Goal: Transaction & Acquisition: Purchase product/service

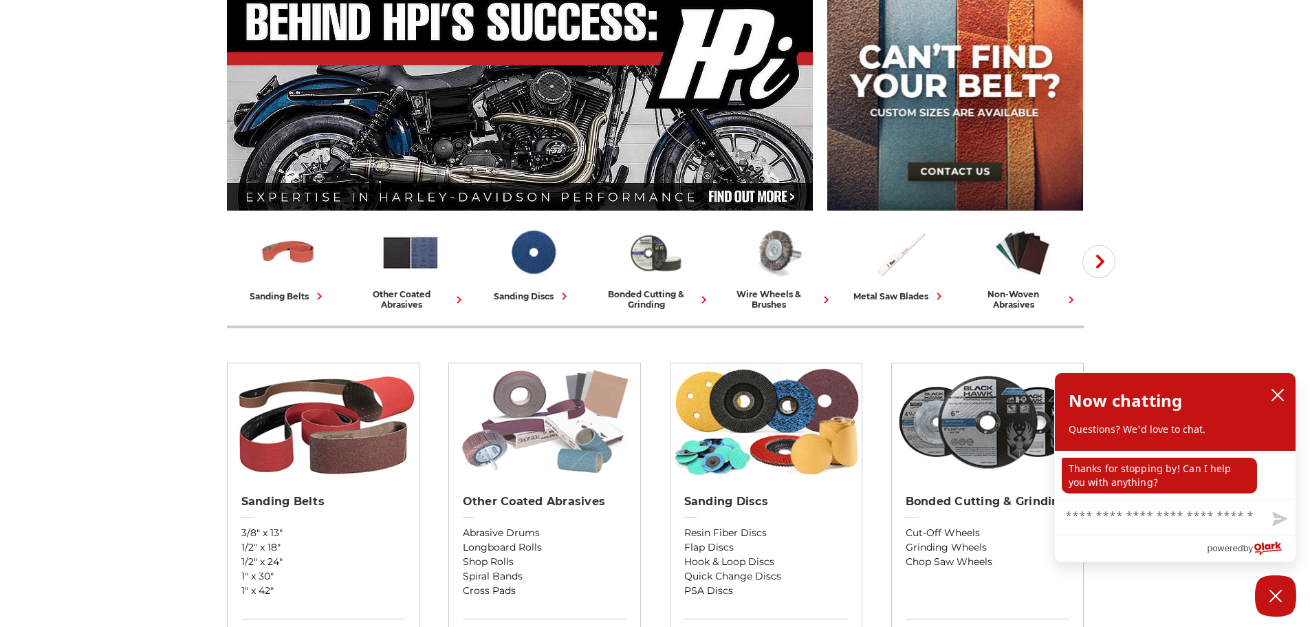
scroll to position [275, 0]
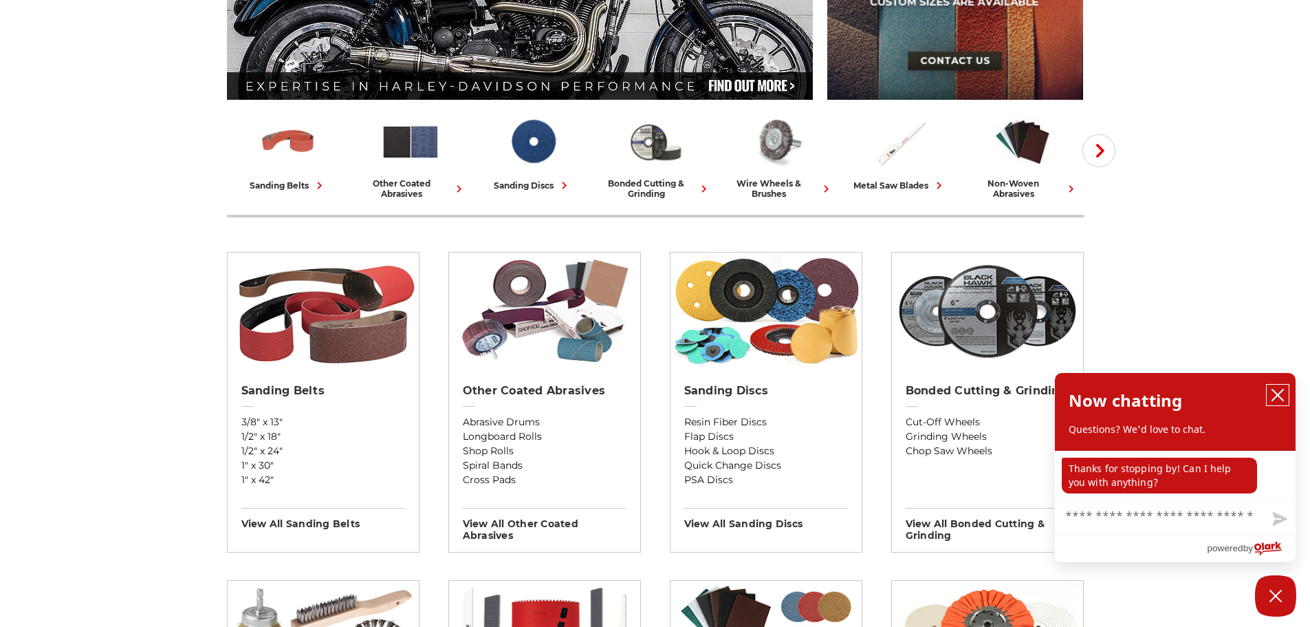
click at [1274, 393] on icon "close chatbox" at bounding box center [1278, 395] width 14 height 14
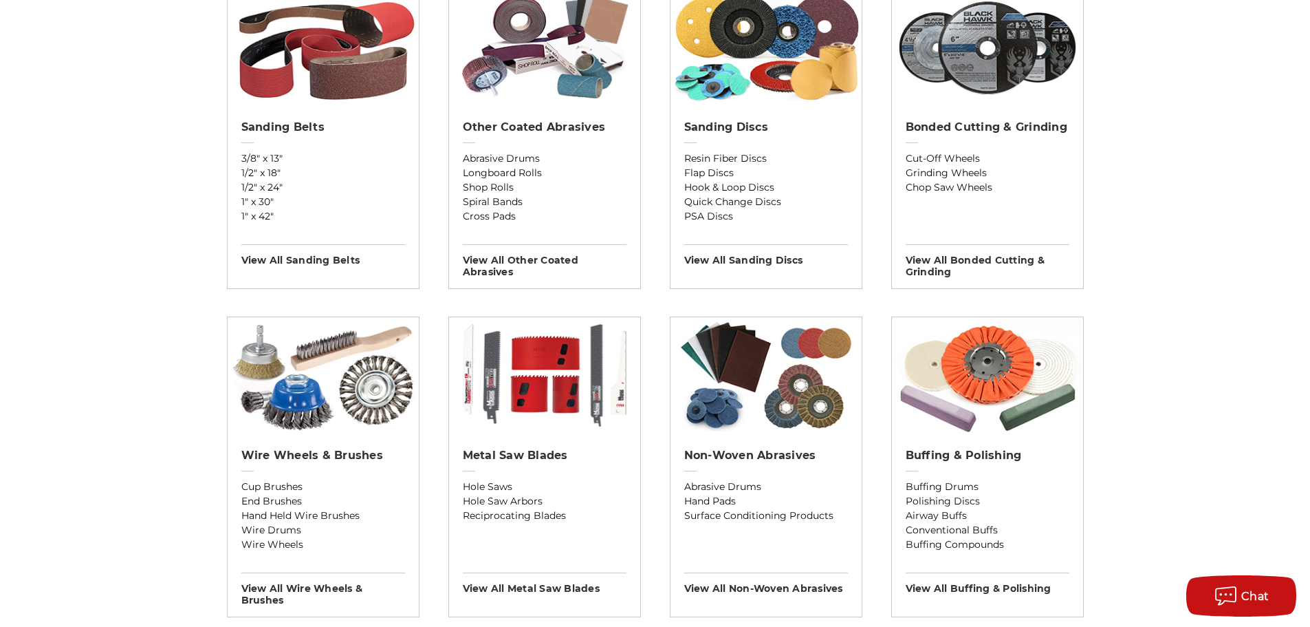
scroll to position [413, 0]
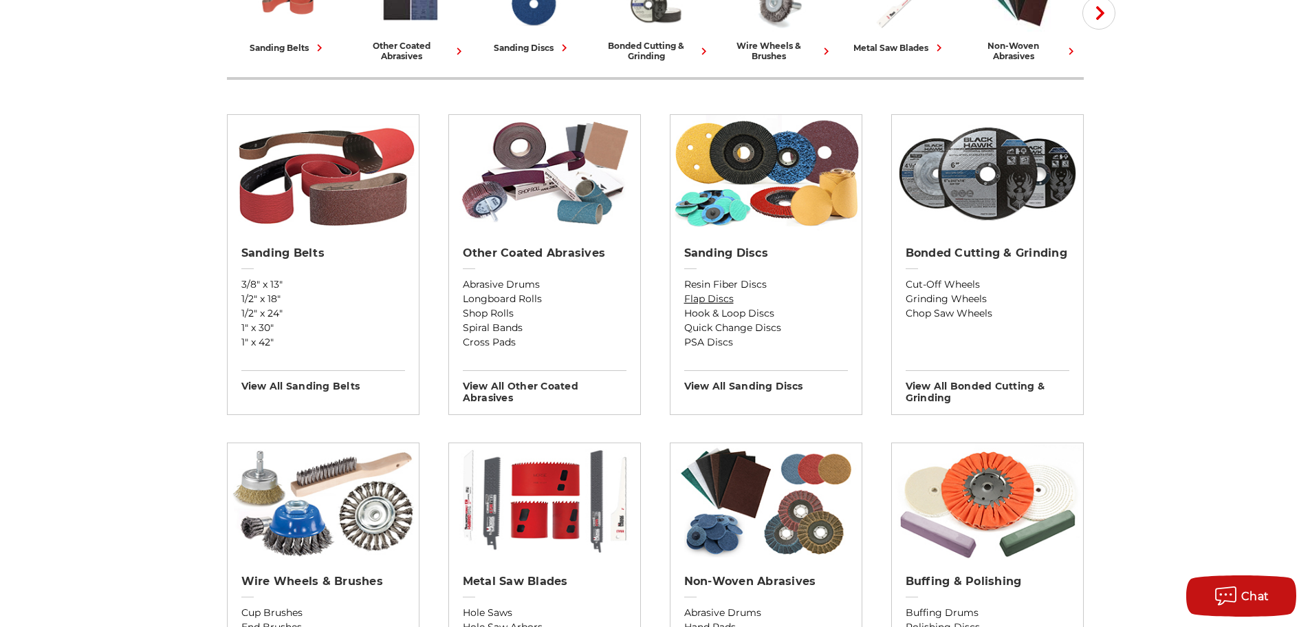
click at [690, 299] on link "Flap Discs" at bounding box center [766, 299] width 164 height 14
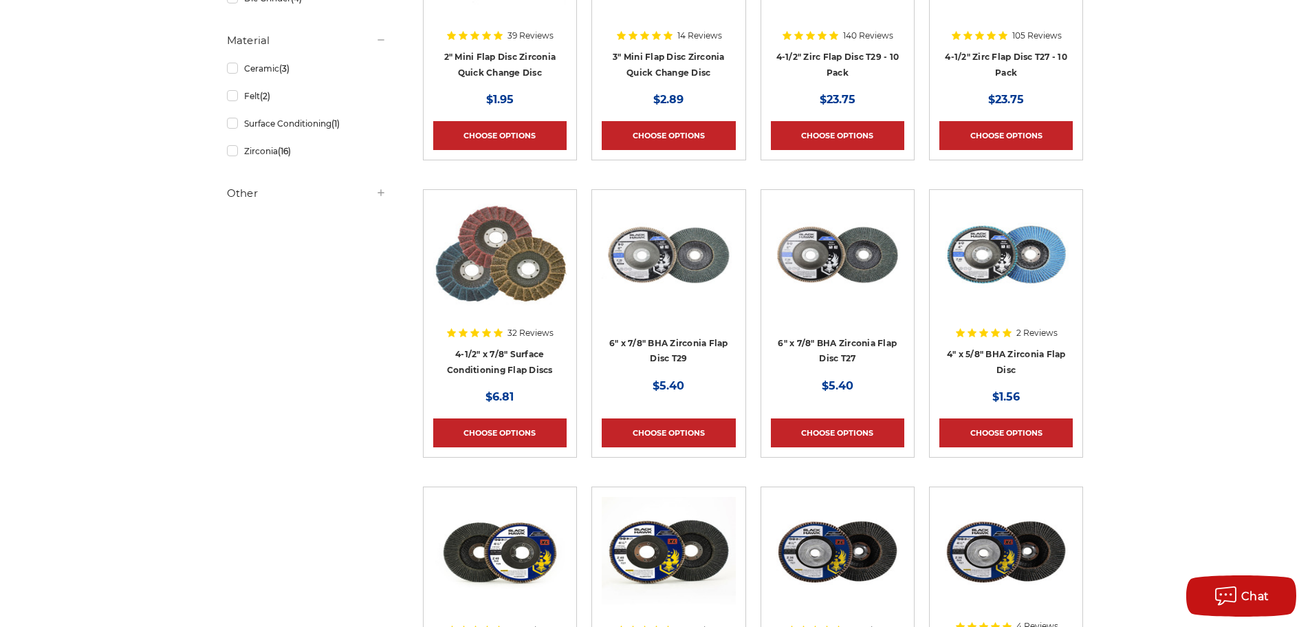
scroll to position [413, 0]
